Goal: Find specific page/section: Find specific page/section

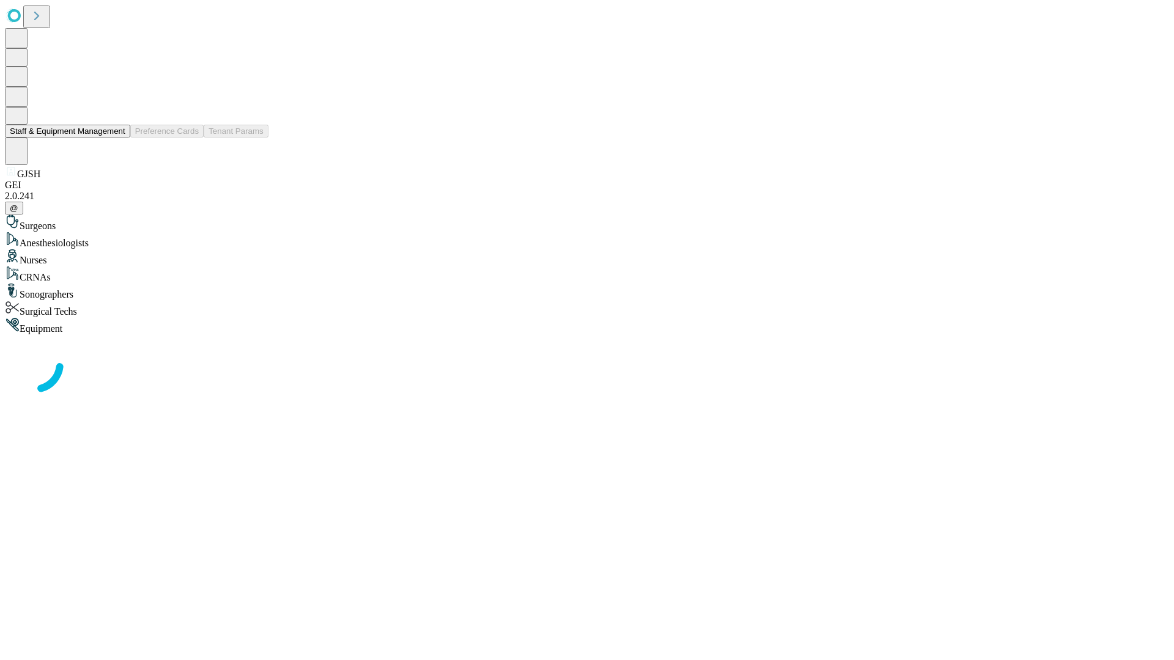
click at [117, 138] on button "Staff & Equipment Management" at bounding box center [67, 131] width 125 height 13
